Goal: Check status: Check status

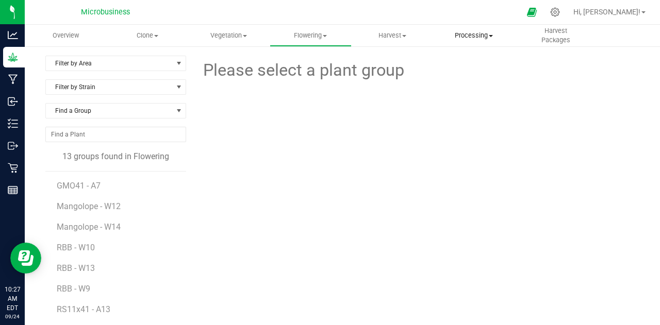
click at [464, 36] on span "Processing" at bounding box center [474, 35] width 80 height 9
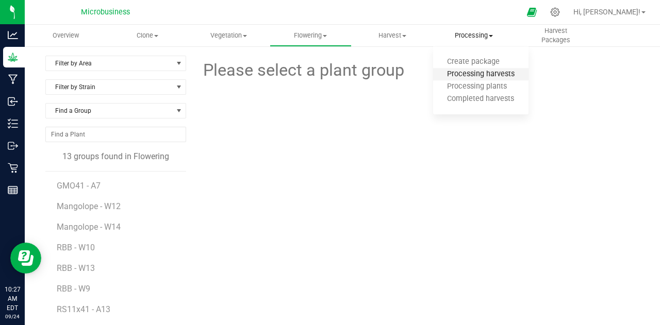
click at [454, 75] on span "Processing harvests" at bounding box center [480, 74] width 95 height 9
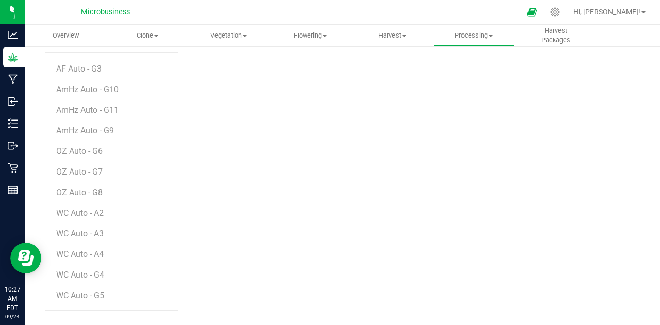
scroll to position [144, 0]
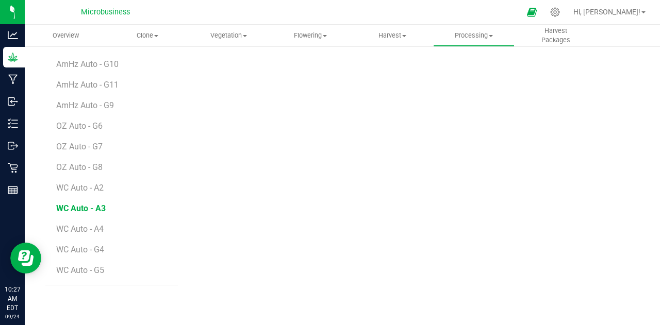
click at [90, 204] on span "WC Auto - A3" at bounding box center [81, 209] width 50 height 10
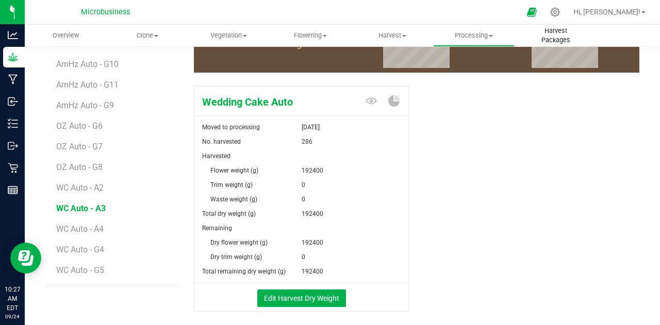
click at [545, 37] on span "Harvest Packages" at bounding box center [555, 35] width 80 height 19
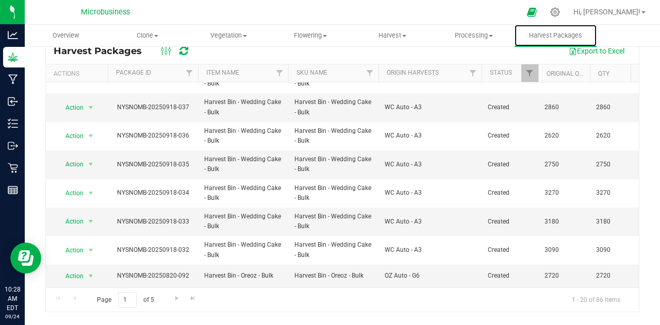
scroll to position [365, 0]
click at [462, 31] on span "Processing" at bounding box center [474, 35] width 80 height 9
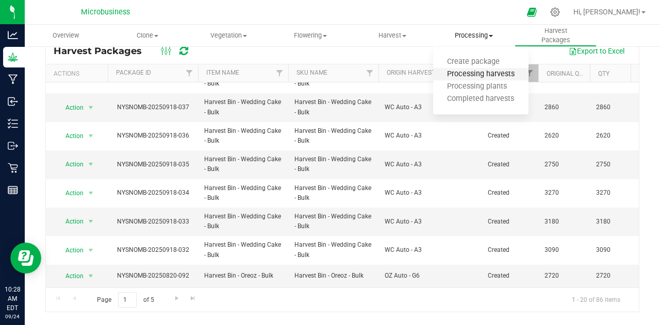
click at [459, 74] on span "Processing harvests" at bounding box center [480, 74] width 95 height 9
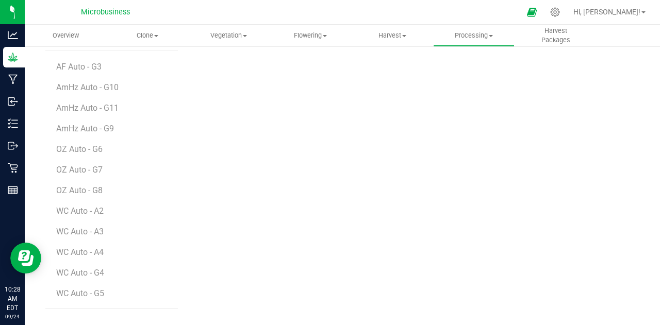
scroll to position [144, 0]
click at [83, 205] on span "WC Auto - A3" at bounding box center [81, 209] width 50 height 10
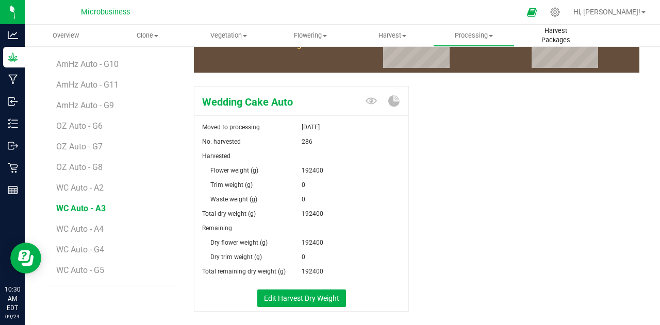
click at [538, 30] on uib-tab-heading "Harvest Packages" at bounding box center [555, 35] width 80 height 21
